Goal: Task Accomplishment & Management: Manage account settings

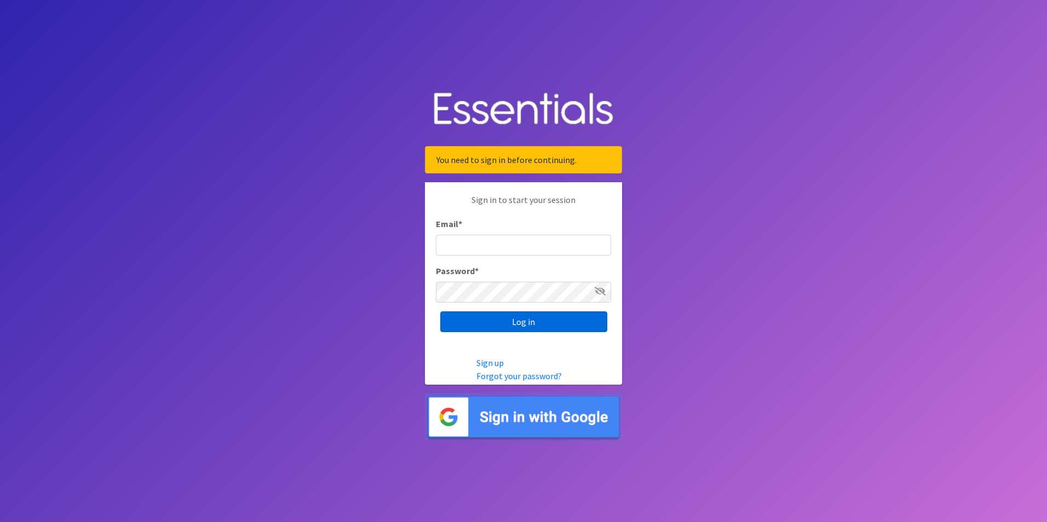
type input "[EMAIL_ADDRESS][DOMAIN_NAME]"
click at [537, 323] on input "Log in" at bounding box center [523, 322] width 167 height 21
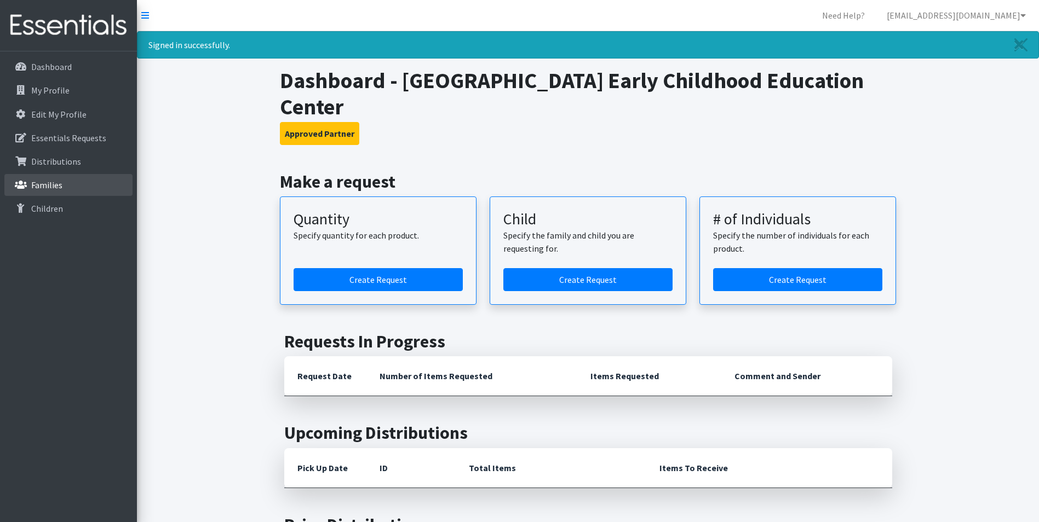
click at [39, 185] on p "Families" at bounding box center [46, 185] width 31 height 11
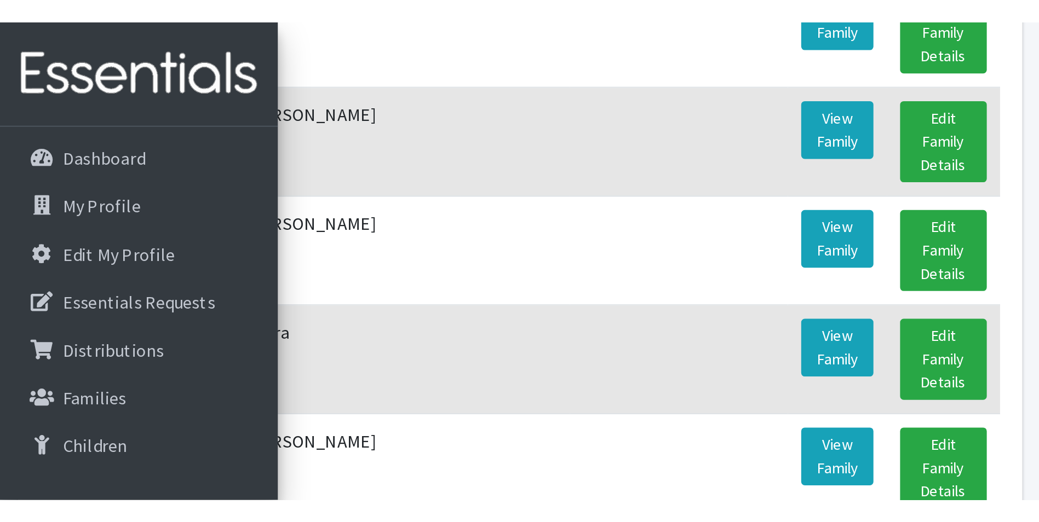
scroll to position [927, 0]
